Goal: Task Accomplishment & Management: Manage account settings

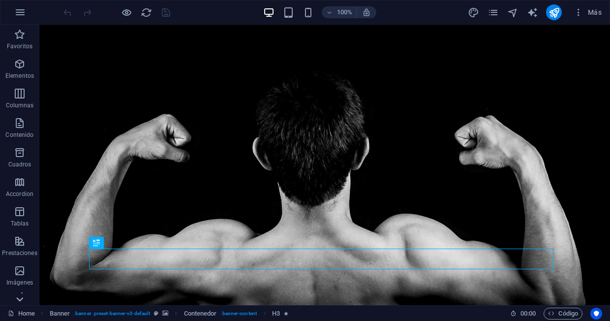
click at [22, 296] on icon at bounding box center [20, 299] width 14 height 14
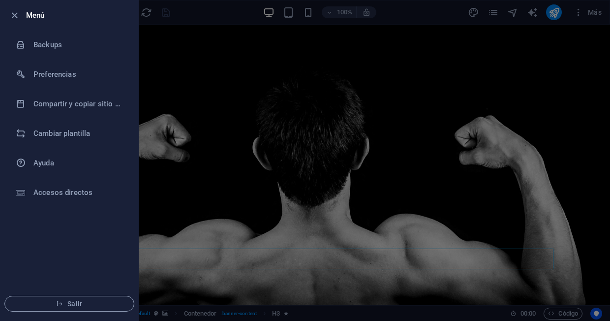
click at [0, 0] on div at bounding box center [0, 0] width 0 height 0
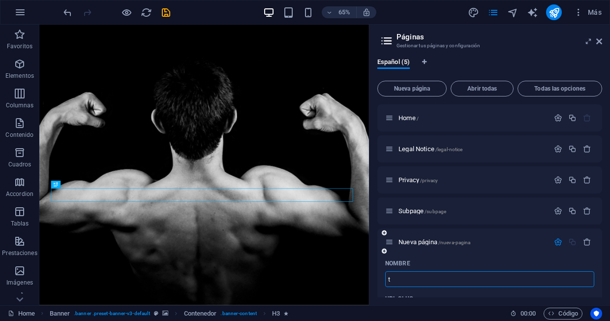
type input "ti"
type input "/t"
type input "tien"
type input "/tie"
type input "tienda"
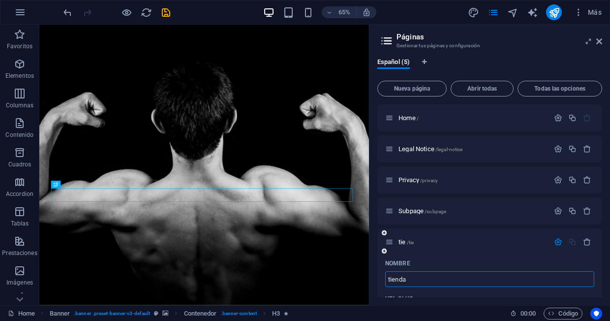
type input "/tienda"
type input "t"
type input "/"
type input "Ti"
type input "/t"
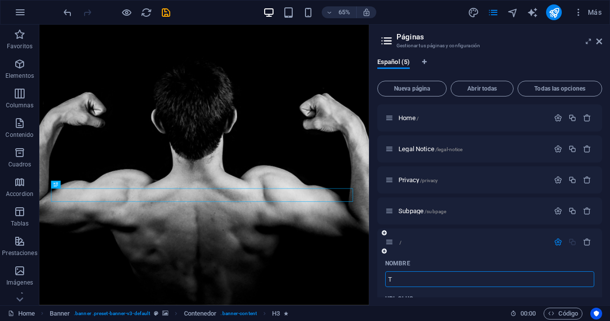
type input "T"
type input "Tiend"
type input "/tien"
type input "Tien"
type input "Tienda"
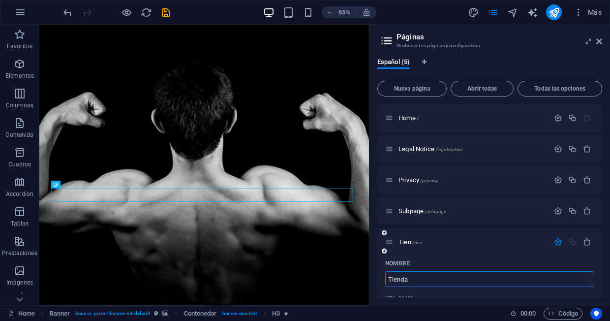
type input "/tienda"
type input "Tienda"
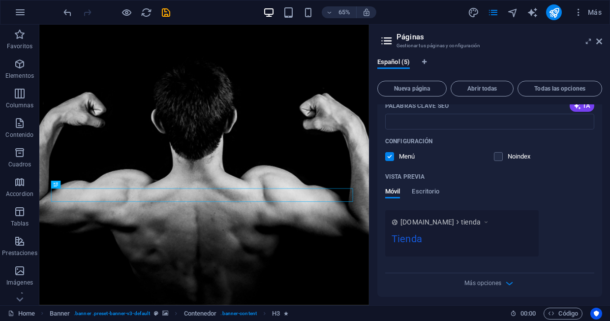
scroll to position [319, 0]
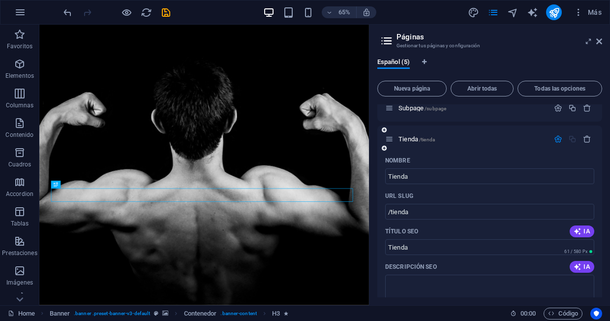
scroll to position [91, 0]
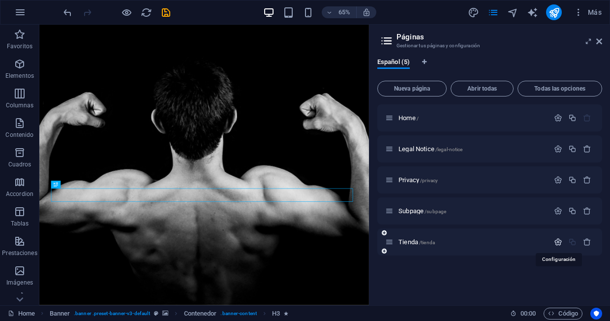
scroll to position [0, 0]
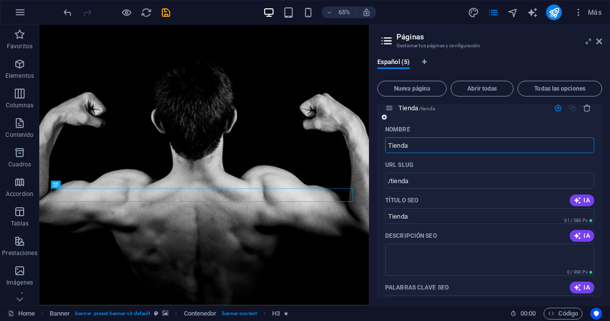
scroll to position [131, 0]
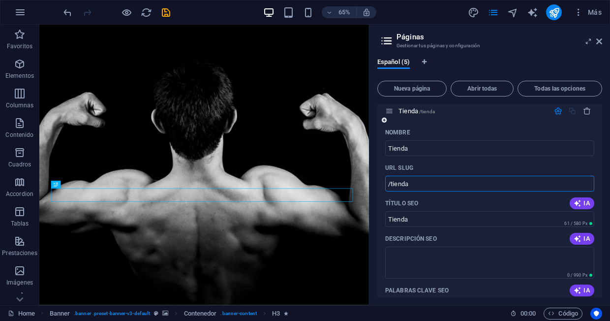
click at [449, 188] on input "/tienda" at bounding box center [489, 184] width 209 height 16
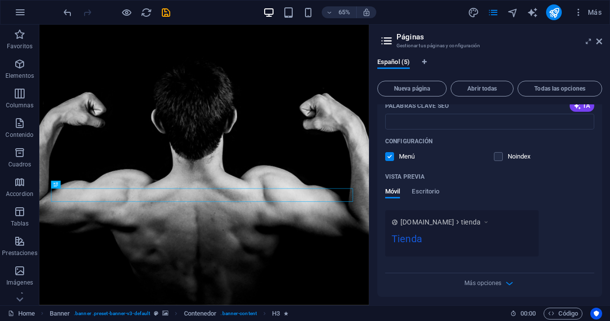
scroll to position [319, 0]
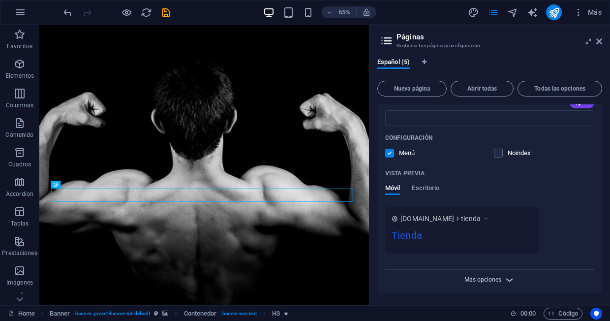
click at [491, 276] on span "Más opciones" at bounding box center [482, 279] width 37 height 7
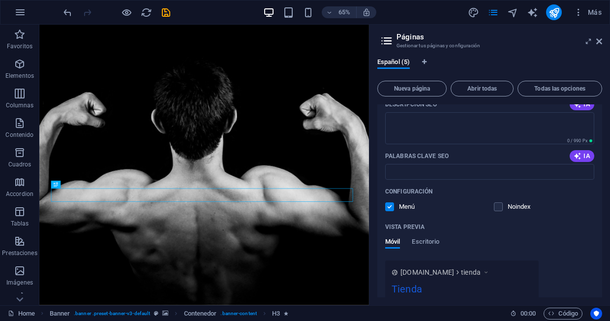
scroll to position [266, 0]
click at [431, 251] on div "Móvil Escritorio" at bounding box center [412, 246] width 54 height 19
click at [431, 244] on span "Escritorio" at bounding box center [426, 242] width 28 height 14
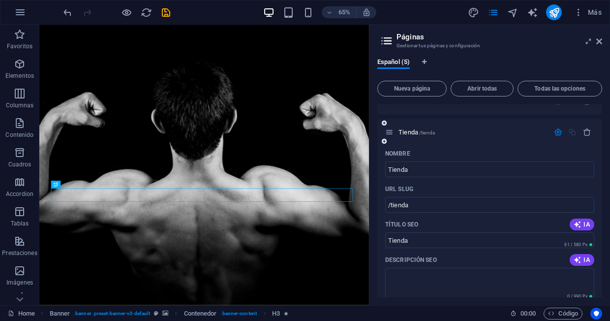
scroll to position [0, 0]
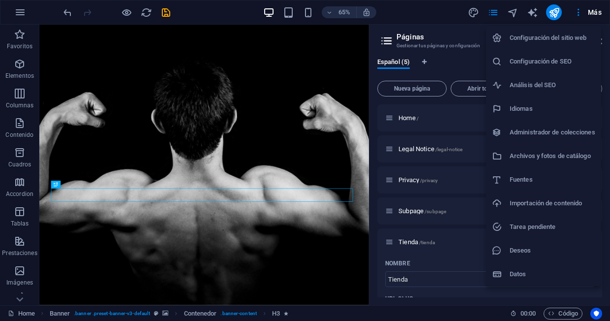
click at [455, 31] on div at bounding box center [305, 160] width 610 height 321
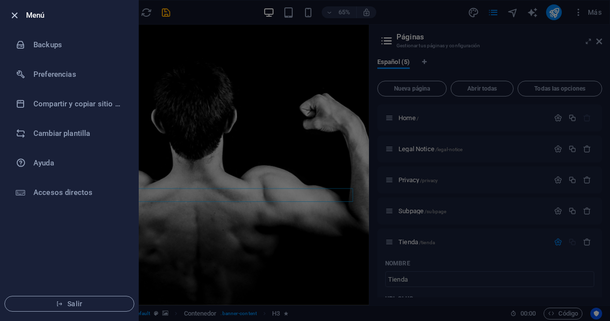
click at [17, 19] on icon "button" at bounding box center [14, 15] width 11 height 11
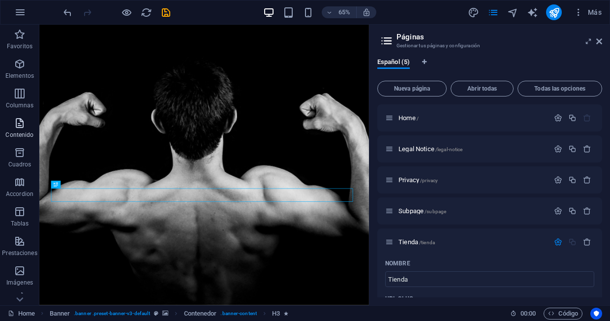
click at [26, 133] on p "Contenido" at bounding box center [19, 135] width 28 height 8
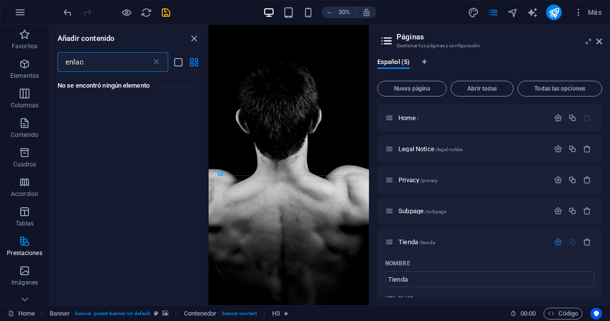
type input "enlace"
drag, startPoint x: 102, startPoint y: 62, endPoint x: 56, endPoint y: 62, distance: 46.2
click at [58, 62] on input "enlace" at bounding box center [105, 62] width 94 height 20
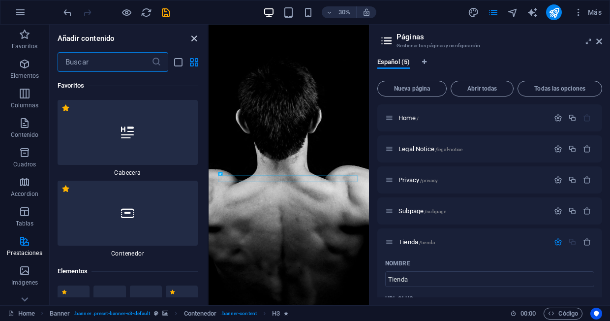
click at [192, 40] on icon "close panel" at bounding box center [193, 38] width 11 height 11
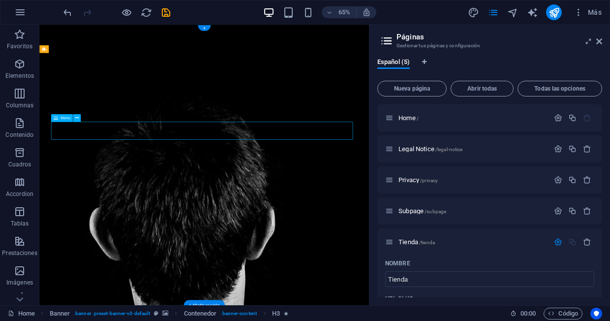
select select
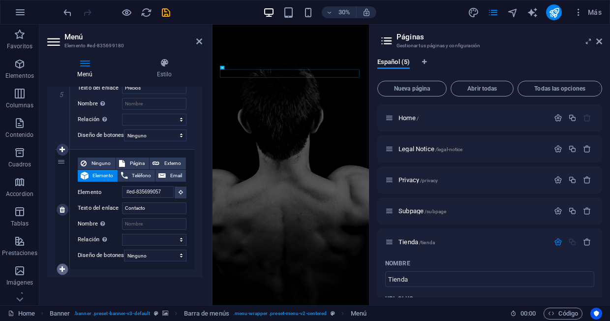
click at [62, 266] on icon at bounding box center [62, 269] width 5 height 7
select select
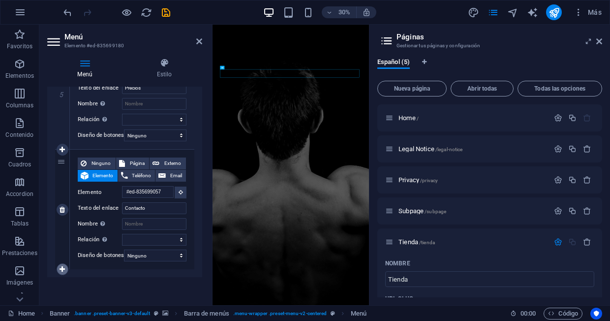
select select
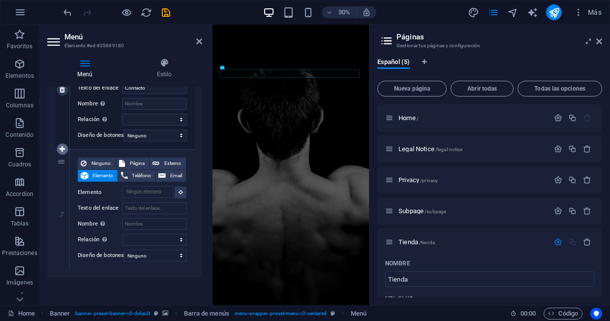
scroll to position [812, 0]
click at [133, 169] on span "Página" at bounding box center [137, 163] width 19 height 12
select select
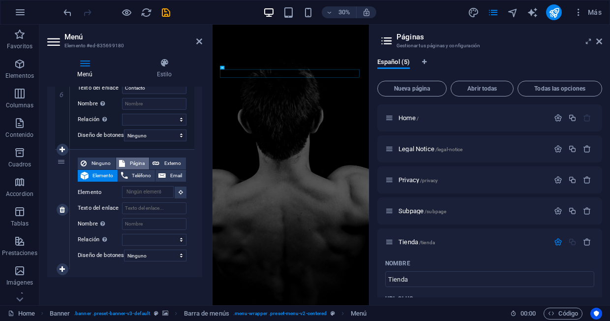
select select
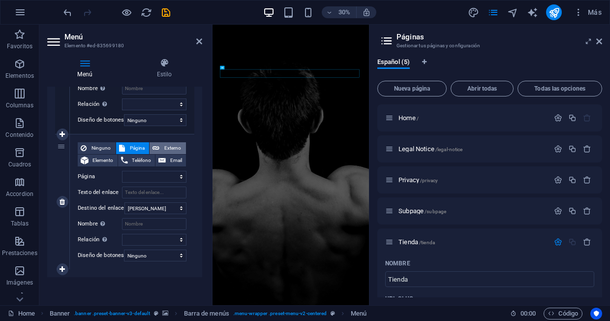
click at [157, 154] on button "Externo" at bounding box center [168, 148] width 36 height 12
select select
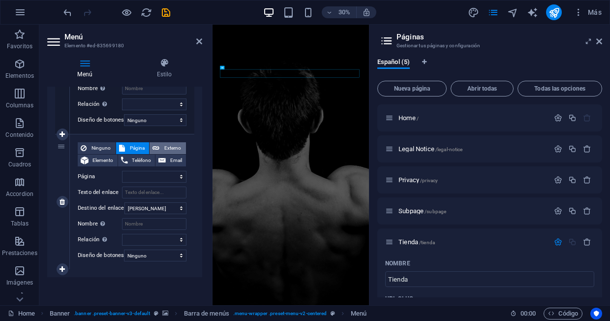
select select
select select "blank"
select select
paste input "[URL][DOMAIN_NAME]"
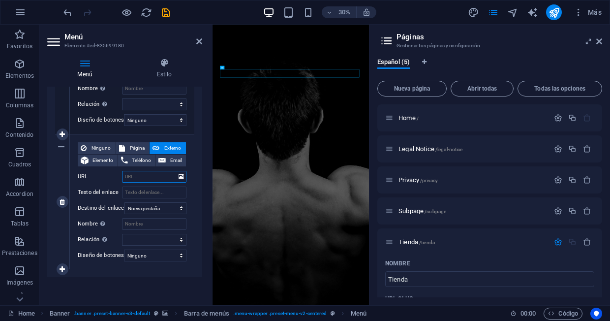
type input "[URL][DOMAIN_NAME]"
select select
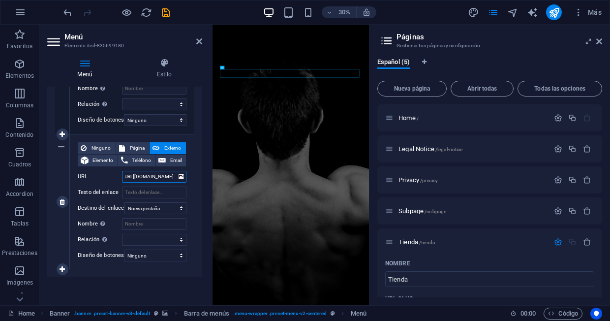
select select
type input "[URL][DOMAIN_NAME]"
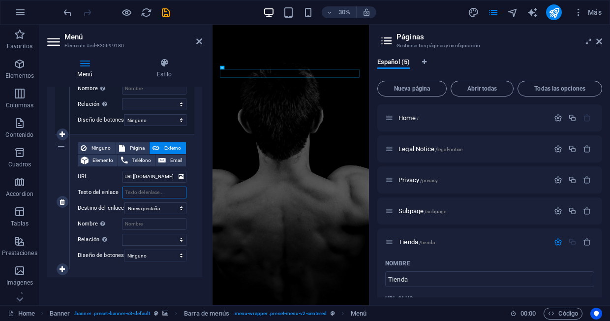
click at [150, 198] on input "Texto del enlace" at bounding box center [154, 192] width 64 height 12
type input "T"
select select
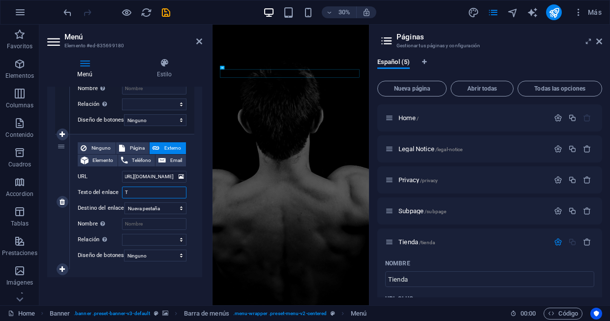
select select
type input "Ti"
select select
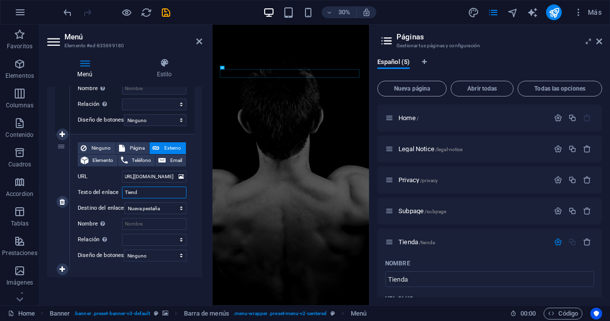
type input "Tienda"
select select
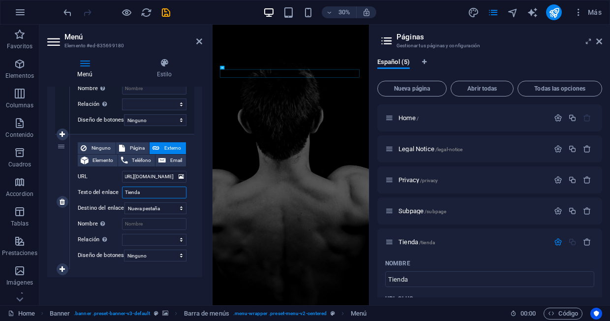
select select
type input "Tienda"
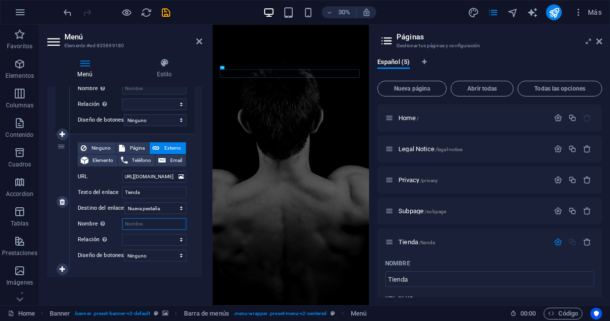
click at [150, 229] on input "Nombre Una descripción adicional del enlace no debería ser igual al texto del e…" at bounding box center [154, 224] width 64 height 12
type input "Ti"
select select
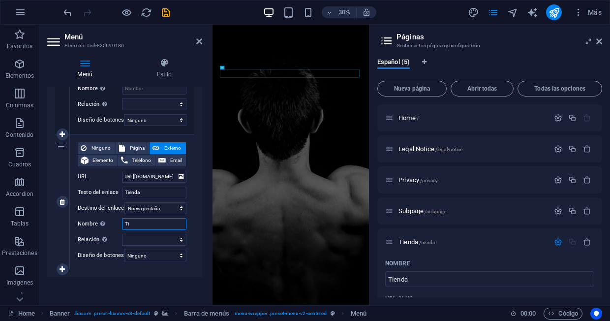
select select
type input "Tienda"
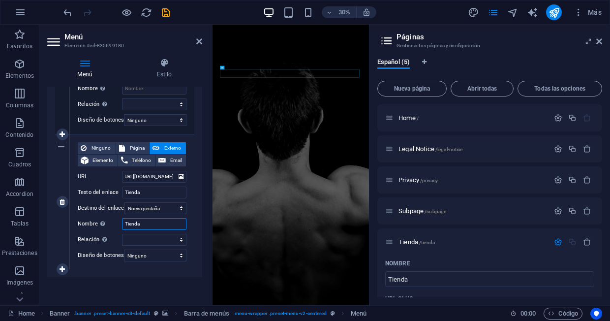
select select
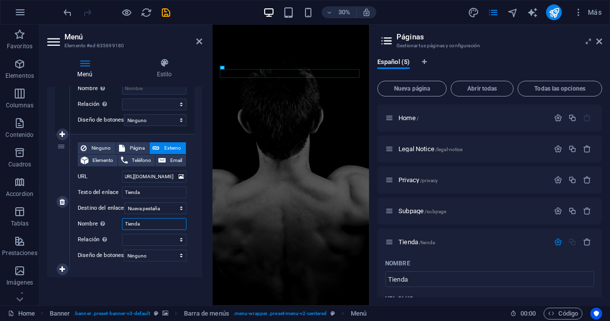
select select
type input "Tienda"
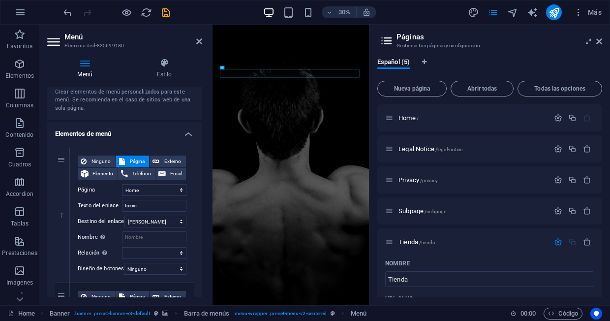
scroll to position [36, 0]
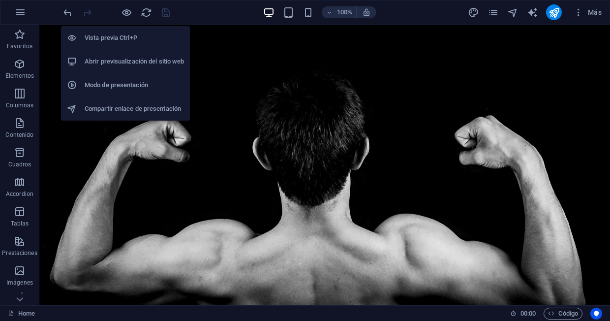
click at [126, 54] on li "Abrir previsualización del sitio web" at bounding box center [125, 62] width 129 height 24
